Goal: Information Seeking & Learning: Learn about a topic

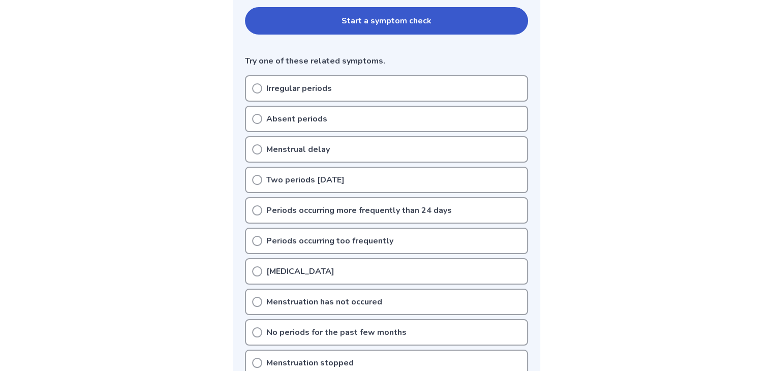
scroll to position [247, 0]
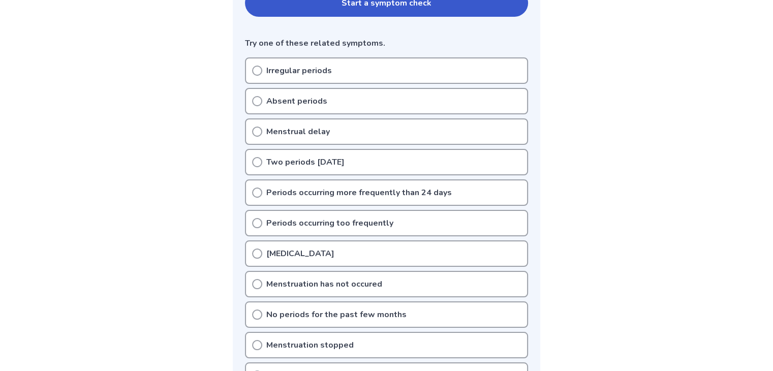
click at [437, 3] on button "Start a symptom check" at bounding box center [386, 2] width 283 height 27
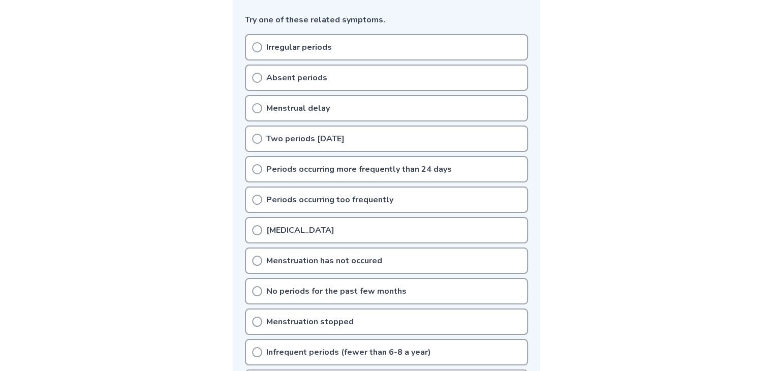
scroll to position [252, 0]
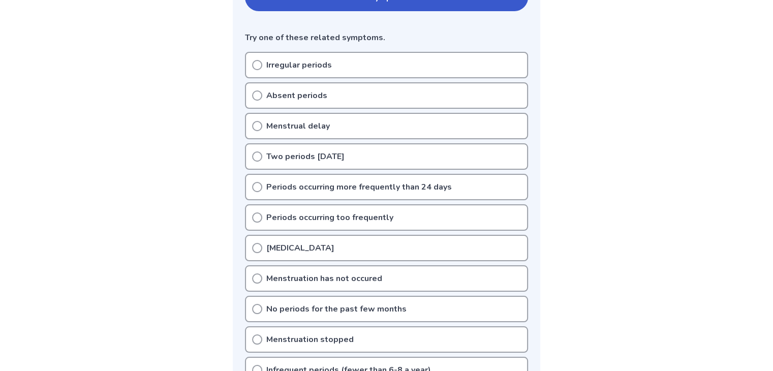
click at [262, 57] on div "Irregular periods" at bounding box center [386, 65] width 283 height 26
